Goal: Answer question/provide support

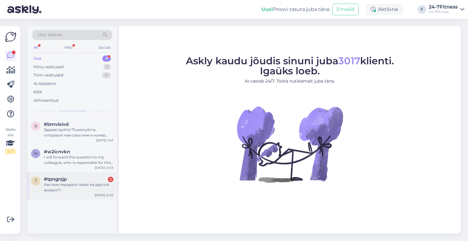
click at [62, 173] on div "t #tpngrzjp 2 Как мне передать пакет на другой аккаунт? [DATE] 21:32" at bounding box center [72, 185] width 90 height 27
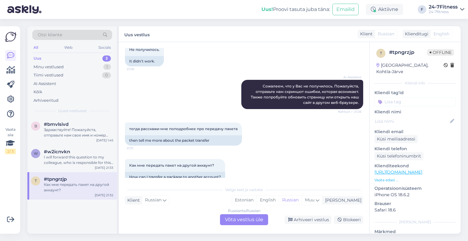
scroll to position [439, 0]
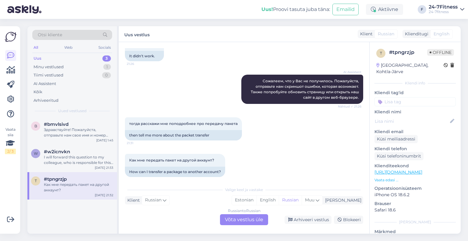
click at [246, 220] on div "Russian to Russian Võta vestlus üle" at bounding box center [244, 219] width 48 height 11
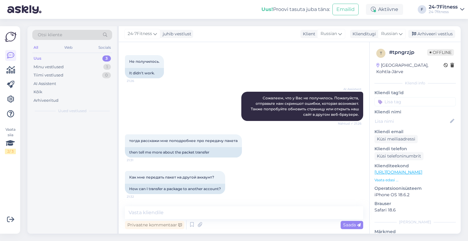
scroll to position [416, 0]
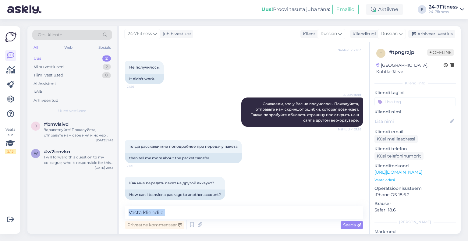
click at [250, 218] on div "Privaatne kommentaar Saada" at bounding box center [244, 218] width 238 height 24
click at [250, 218] on textarea at bounding box center [244, 212] width 238 height 13
click at [385, 37] on span "Russian" at bounding box center [389, 33] width 16 height 7
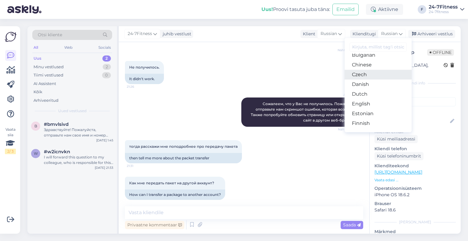
scroll to position [29, 0]
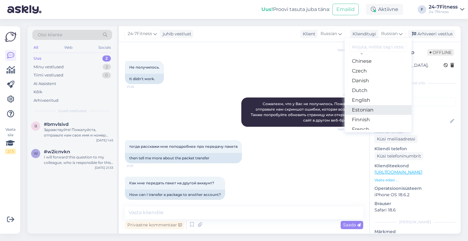
click at [372, 106] on link "Estonian" at bounding box center [378, 110] width 67 height 10
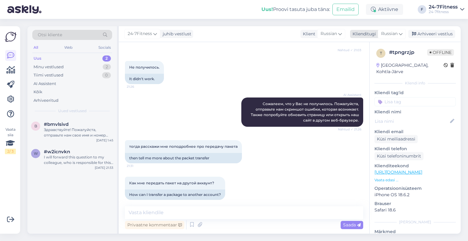
click at [400, 36] on icon at bounding box center [401, 33] width 4 height 7
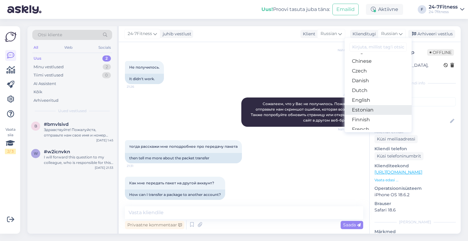
click at [377, 106] on link "Estonian" at bounding box center [378, 110] width 67 height 10
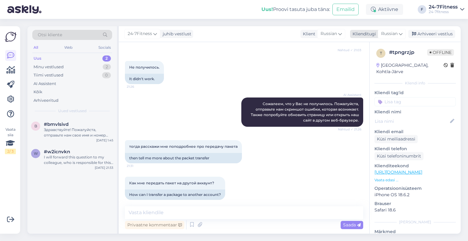
click at [385, 35] on span "Russian" at bounding box center [389, 33] width 16 height 7
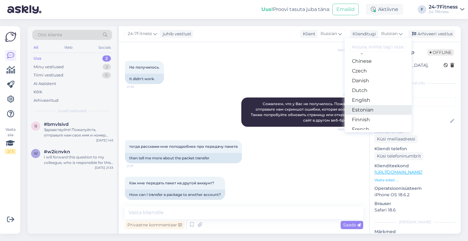
click at [358, 114] on link "Estonian" at bounding box center [378, 110] width 67 height 10
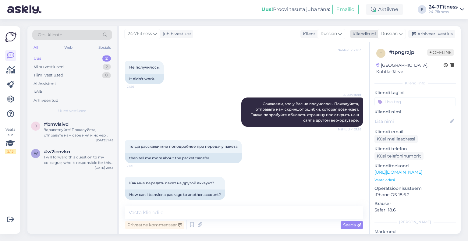
click at [395, 34] on span "Russian" at bounding box center [389, 33] width 16 height 7
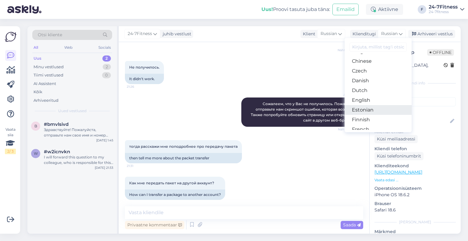
click at [355, 106] on link "Estonian" at bounding box center [378, 110] width 67 height 10
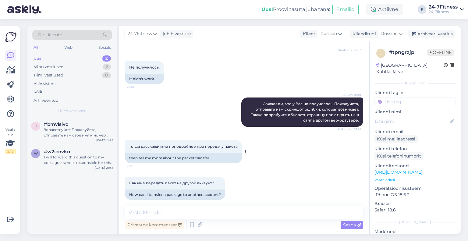
click at [163, 144] on span "тогда расскажи мне поподробнее про передачу пакета" at bounding box center [183, 146] width 109 height 5
click at [218, 209] on textarea at bounding box center [244, 212] width 238 height 13
paste textarea "Вы можете использовать свой кредит Stebby для покупки пакета для другого челове…"
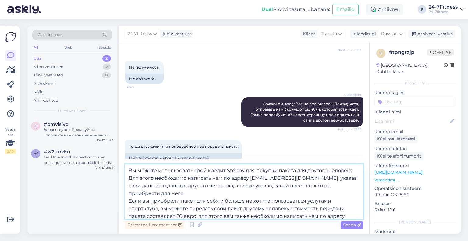
scroll to position [439, 0]
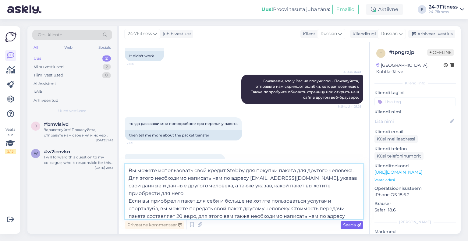
type textarea "Вы можете использовать свой кредит Stebby для покупки пакета для другого челове…"
click at [344, 226] on span "Saada" at bounding box center [352, 224] width 18 height 5
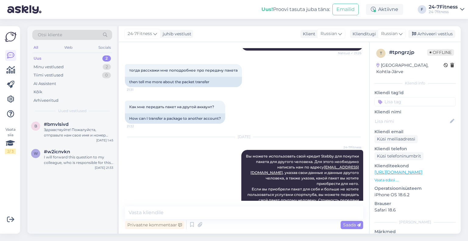
scroll to position [505, 0]
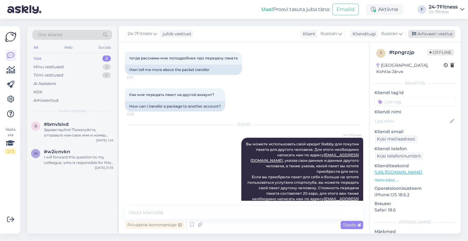
click at [424, 35] on div "Arhiveeri vestlus" at bounding box center [431, 34] width 47 height 8
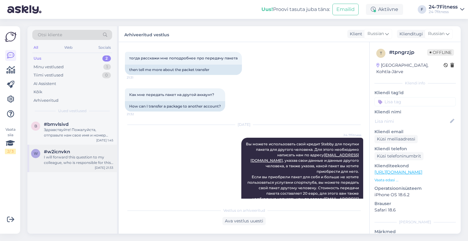
click at [92, 159] on div "I will forward this question to my colleague, who is responsible for this. The …" at bounding box center [78, 160] width 69 height 11
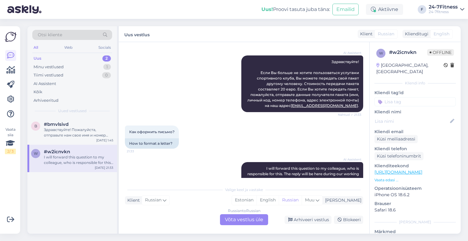
scroll to position [67, 0]
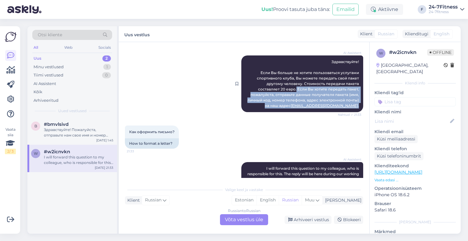
drag, startPoint x: 268, startPoint y: 87, endPoint x: 357, endPoint y: 104, distance: 90.5
click at [357, 104] on div "AI Assistent Здравствуйте! Если Вы больше не хотите пользоваться услугами спорт…" at bounding box center [302, 83] width 122 height 57
copy span "Если Вы хотите передать пакет, пожалуйста, отправьте данные получателя пакета (…"
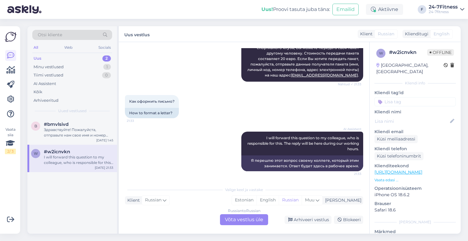
click at [236, 219] on div "Russian to Russian Võta vestlus üle" at bounding box center [244, 219] width 48 height 11
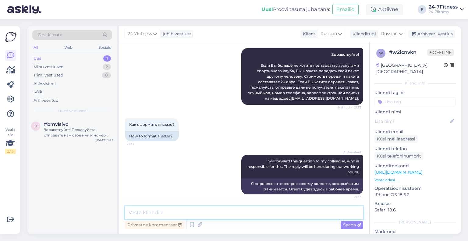
click at [216, 207] on textarea at bounding box center [244, 212] width 238 height 13
paste textarea "Если Вы хотите передать пакет, пожалуйста, отправьте данные получателя пакета (…"
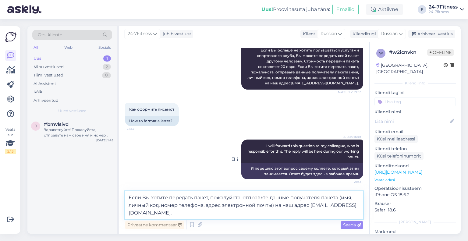
scroll to position [89, 0]
type textarea "Если Вы хотите передать пакет, пожалуйста, отправьте данные получателя пакета (…"
click at [350, 224] on span "Saada" at bounding box center [352, 224] width 18 height 5
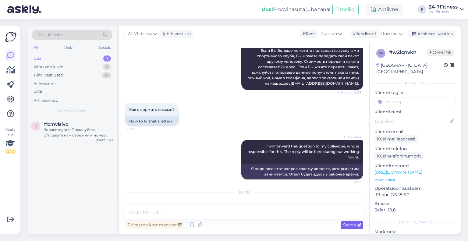
scroll to position [130, 0]
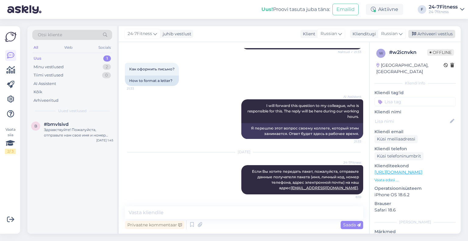
click at [435, 35] on div "Arhiveeri vestlus" at bounding box center [431, 34] width 47 height 8
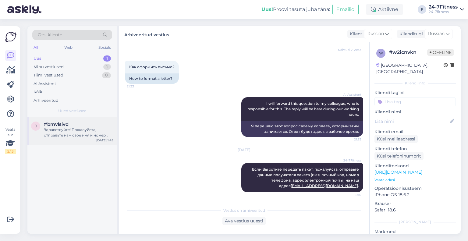
click at [59, 140] on div "b #bmvlsivd Здравствуйте! Пожалуйста, отправьте нам свое имя и номер клиентской…" at bounding box center [72, 130] width 90 height 27
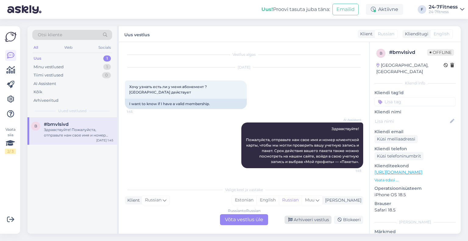
click at [309, 222] on div "Arhiveeri vestlus" at bounding box center [308, 220] width 47 height 8
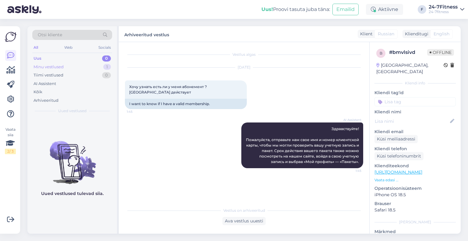
click at [48, 69] on div "Minu vestlused" at bounding box center [49, 67] width 30 height 6
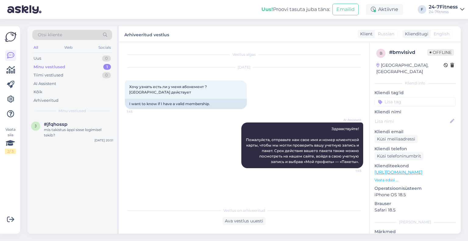
click at [65, 128] on div "mis takistus äppi sisse logimisel tekib?" at bounding box center [78, 132] width 69 height 11
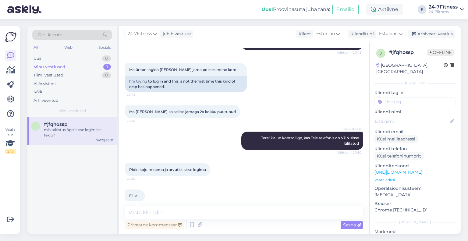
scroll to position [228, 0]
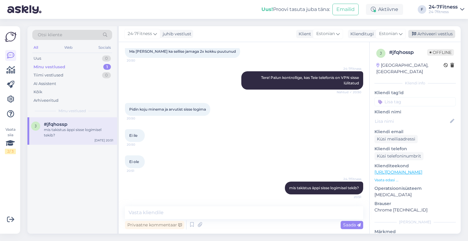
click at [433, 36] on div "Arhiveeri vestlus" at bounding box center [431, 34] width 47 height 8
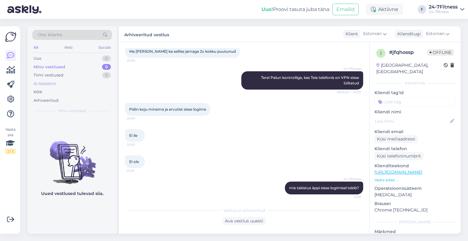
click at [52, 85] on div "AI Assistent" at bounding box center [45, 84] width 23 height 6
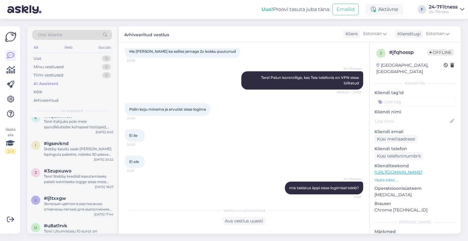
scroll to position [0, 0]
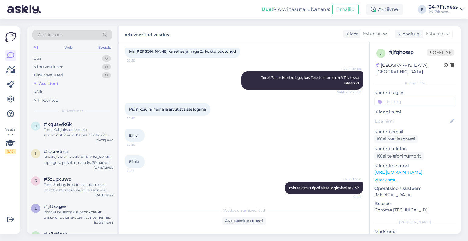
click at [69, 139] on div "k #kquswk6k Tere! Kahjuks pole meie spordiklubides kohapeal töötajaid, kes juhe…" at bounding box center [72, 130] width 90 height 27
